Goal: Communication & Community: Answer question/provide support

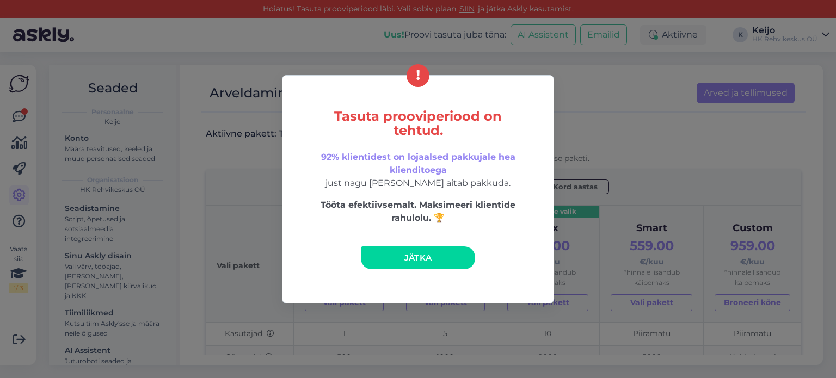
click at [428, 258] on span "Jätka" at bounding box center [418, 257] width 28 height 10
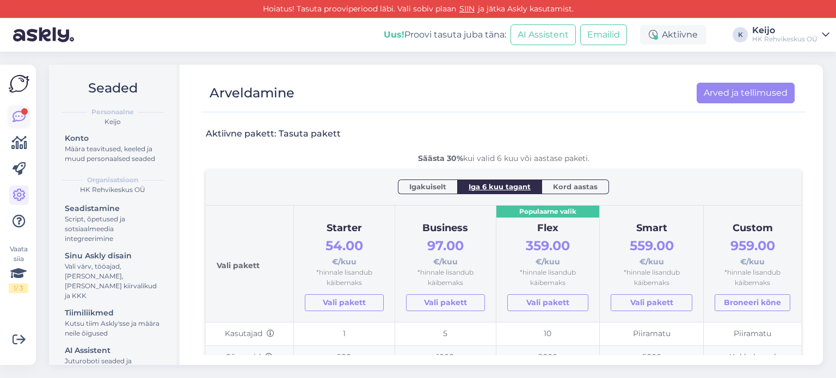
click at [26, 113] on div at bounding box center [24, 111] width 7 height 7
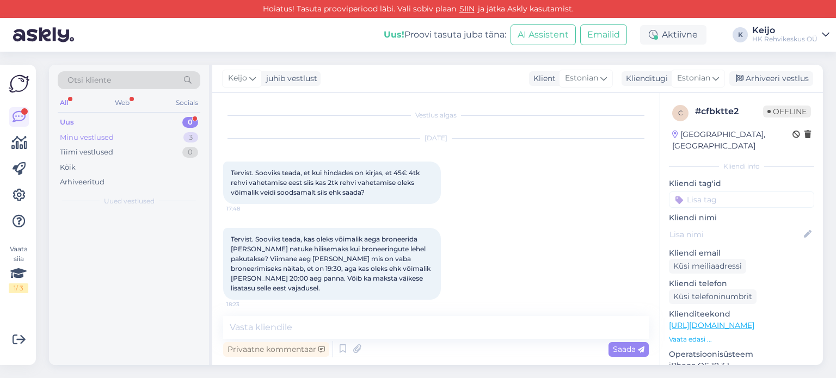
scroll to position [198, 0]
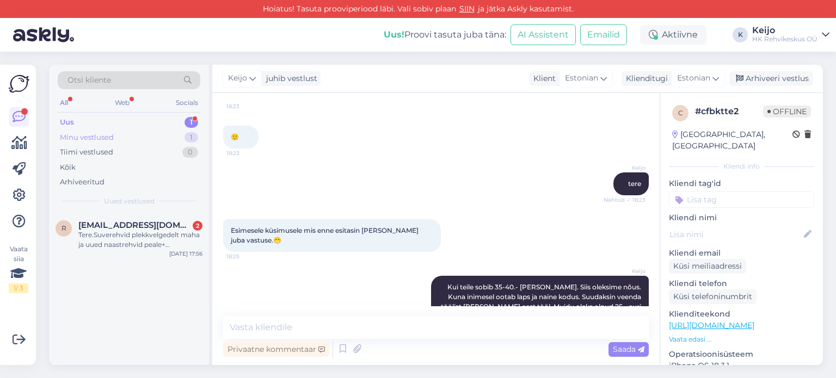
click at [154, 134] on div "Minu vestlused 1" at bounding box center [129, 137] width 143 height 15
click at [180, 139] on div "Minu vestlused 1" at bounding box center [129, 137] width 143 height 15
click at [189, 120] on div "1" at bounding box center [191, 122] width 14 height 11
click at [154, 234] on div "Tere.Suverehvid plekkvelgedelt maha ja uued naastrehvid peale+ tasakaalustamine…" at bounding box center [140, 240] width 124 height 20
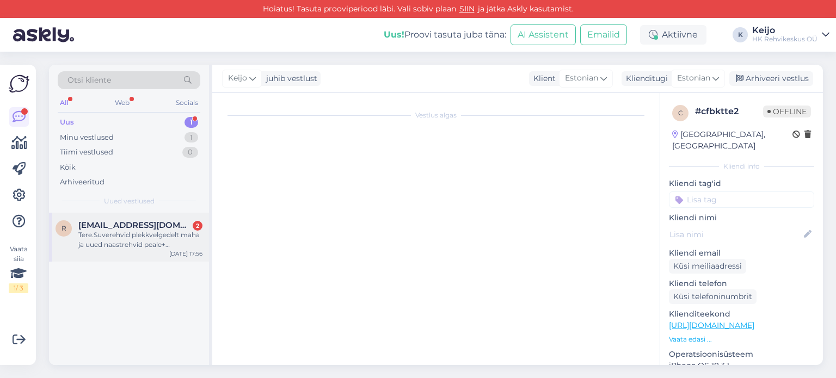
scroll to position [0, 0]
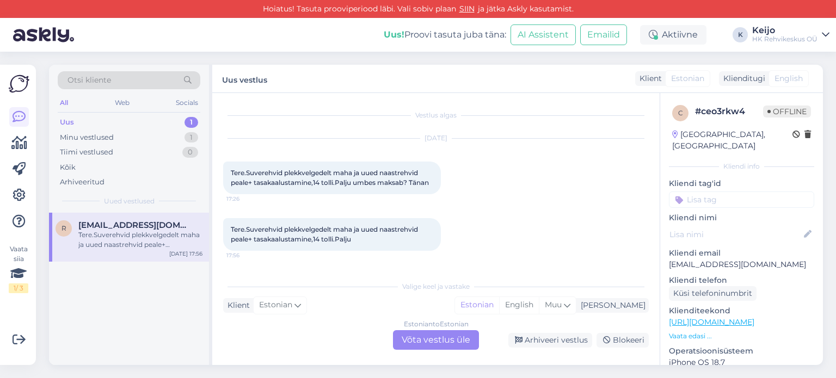
click at [418, 343] on div "Estonian to Estonian Võta vestlus üle" at bounding box center [436, 340] width 86 height 20
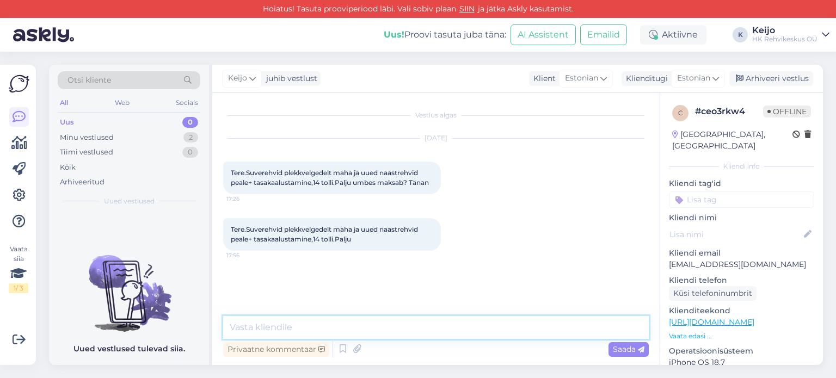
click at [341, 331] on textarea at bounding box center [435, 327] width 425 height 23
type textarea "tere!"
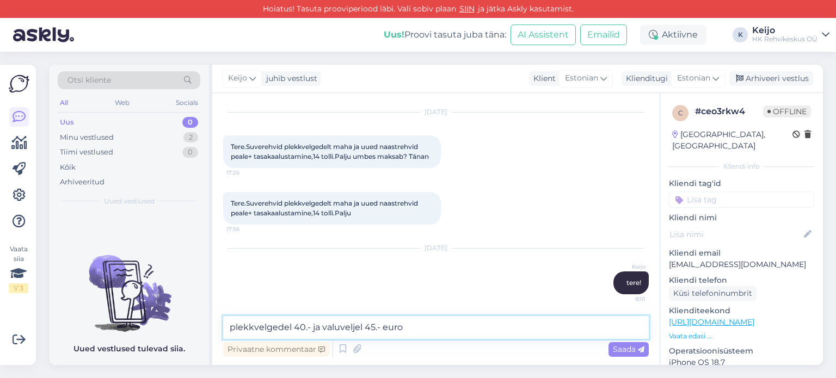
type textarea "plekkvelgedel 40.- ja valuveljel 45.- eurot"
